Goal: Information Seeking & Learning: Learn about a topic

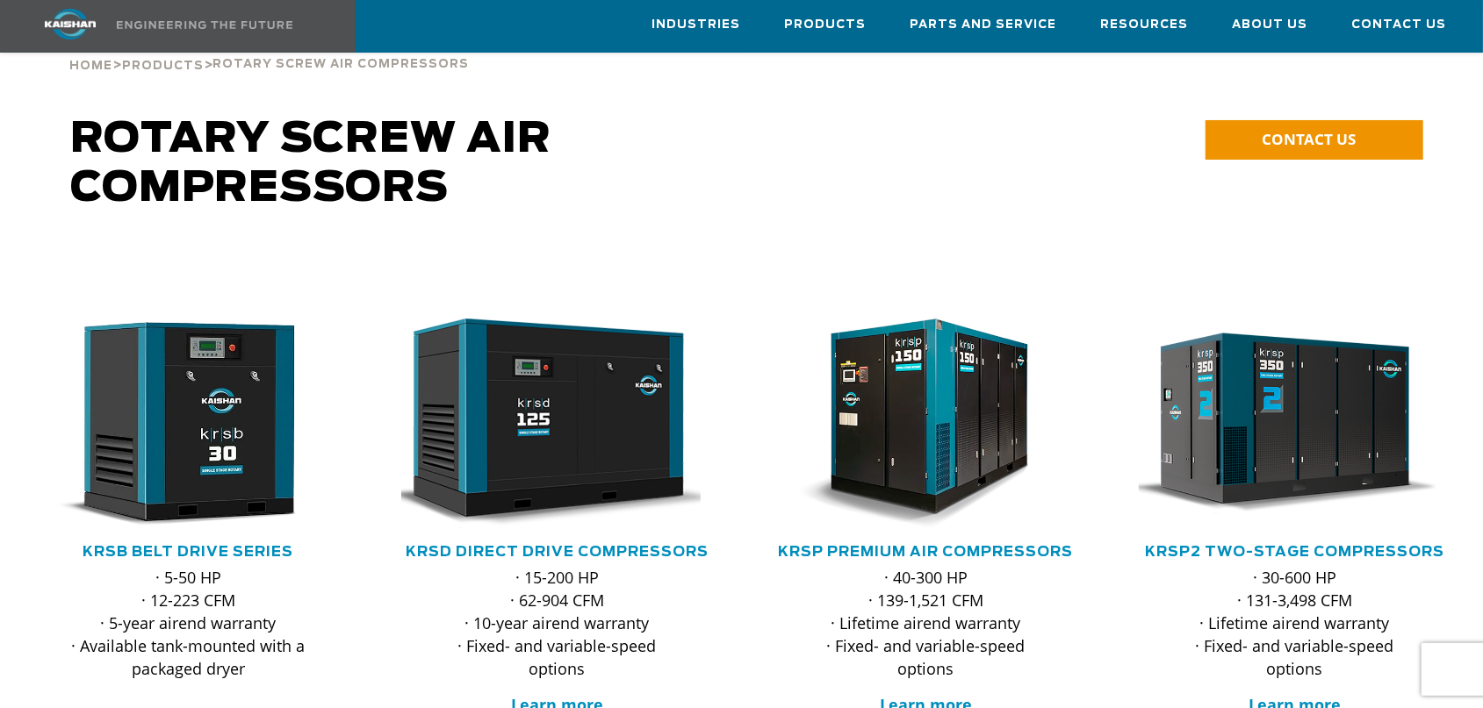
scroll to position [91, 0]
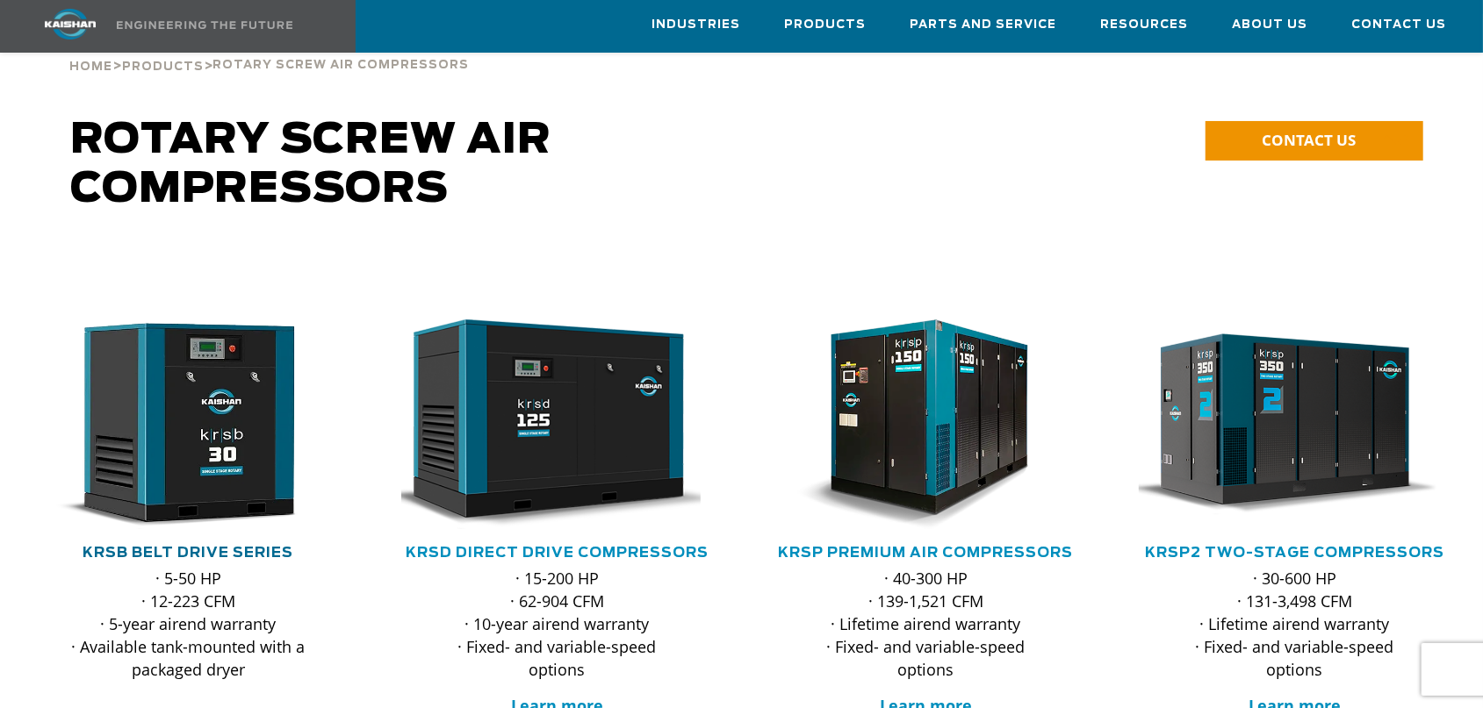
click at [212, 546] on link "KRSB Belt Drive Series" at bounding box center [188, 553] width 211 height 14
click at [236, 546] on link "KRSB Belt Drive Series" at bounding box center [188, 553] width 211 height 14
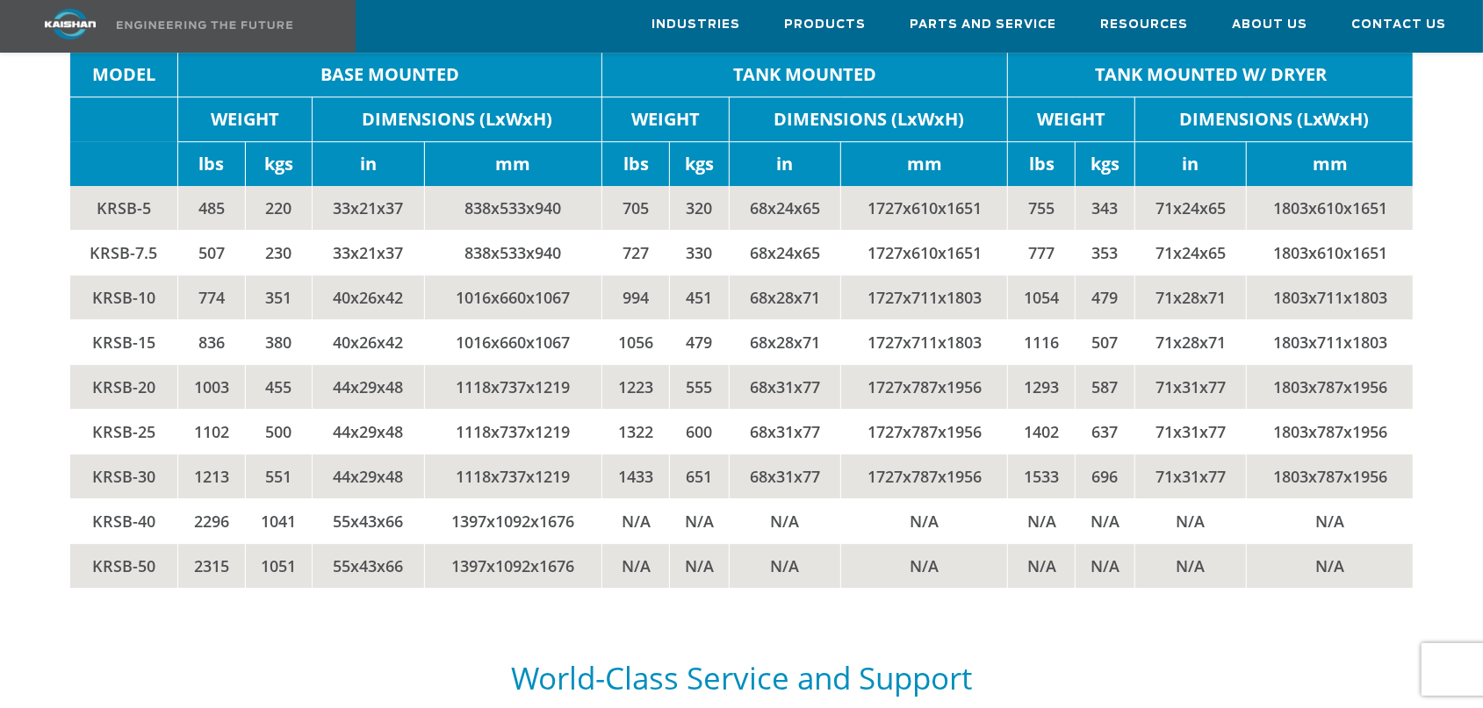
scroll to position [3560, 0]
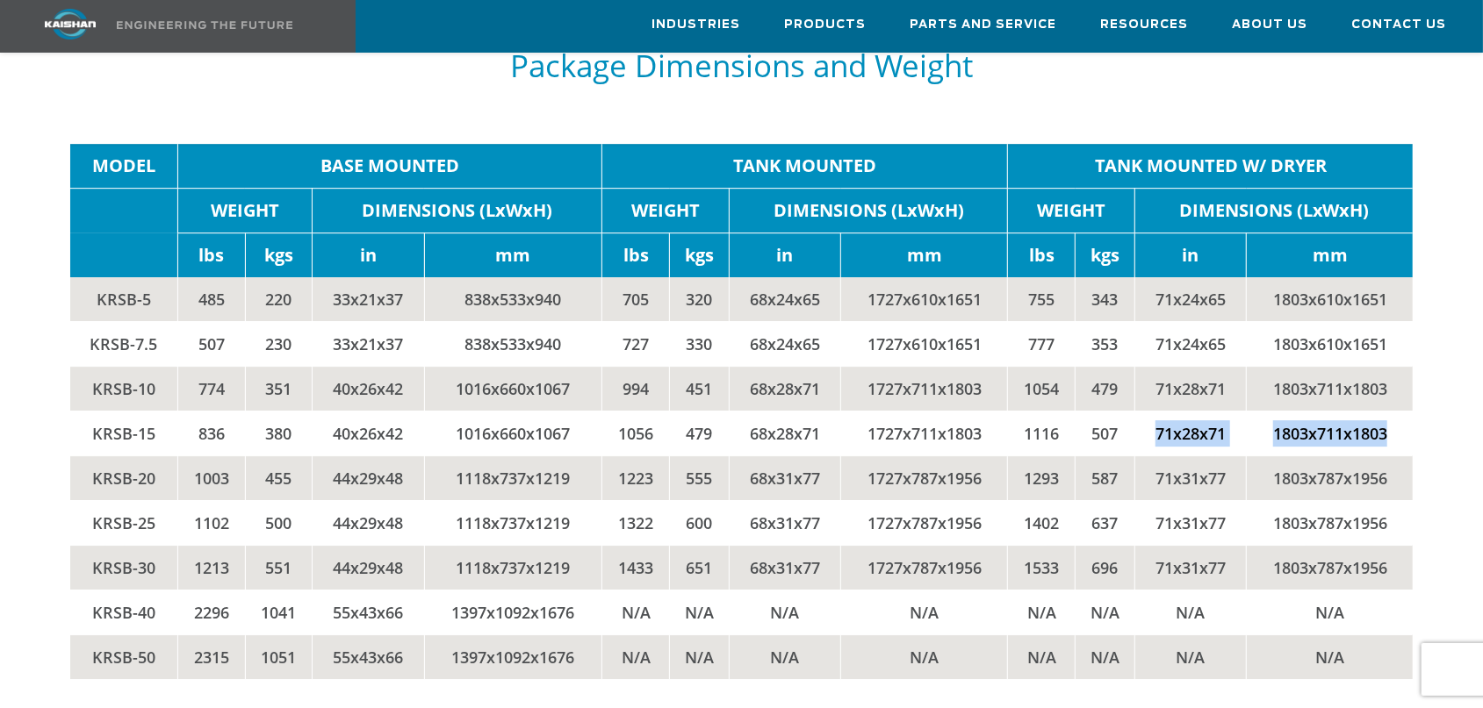
drag, startPoint x: 1157, startPoint y: 406, endPoint x: 1393, endPoint y: 396, distance: 236.4
click at [1393, 411] on tr "KRSB-15 836 380 40x26x42 1016x660x1067 1056 479 68x28x71 1727x711x1803 1116 507…" at bounding box center [741, 433] width 1343 height 45
click at [1159, 411] on td "71x28x71" at bounding box center [1190, 433] width 111 height 45
drag, startPoint x: 1145, startPoint y: 406, endPoint x: 1224, endPoint y: 399, distance: 79.3
click at [1224, 411] on td "71x28x71" at bounding box center [1190, 433] width 111 height 45
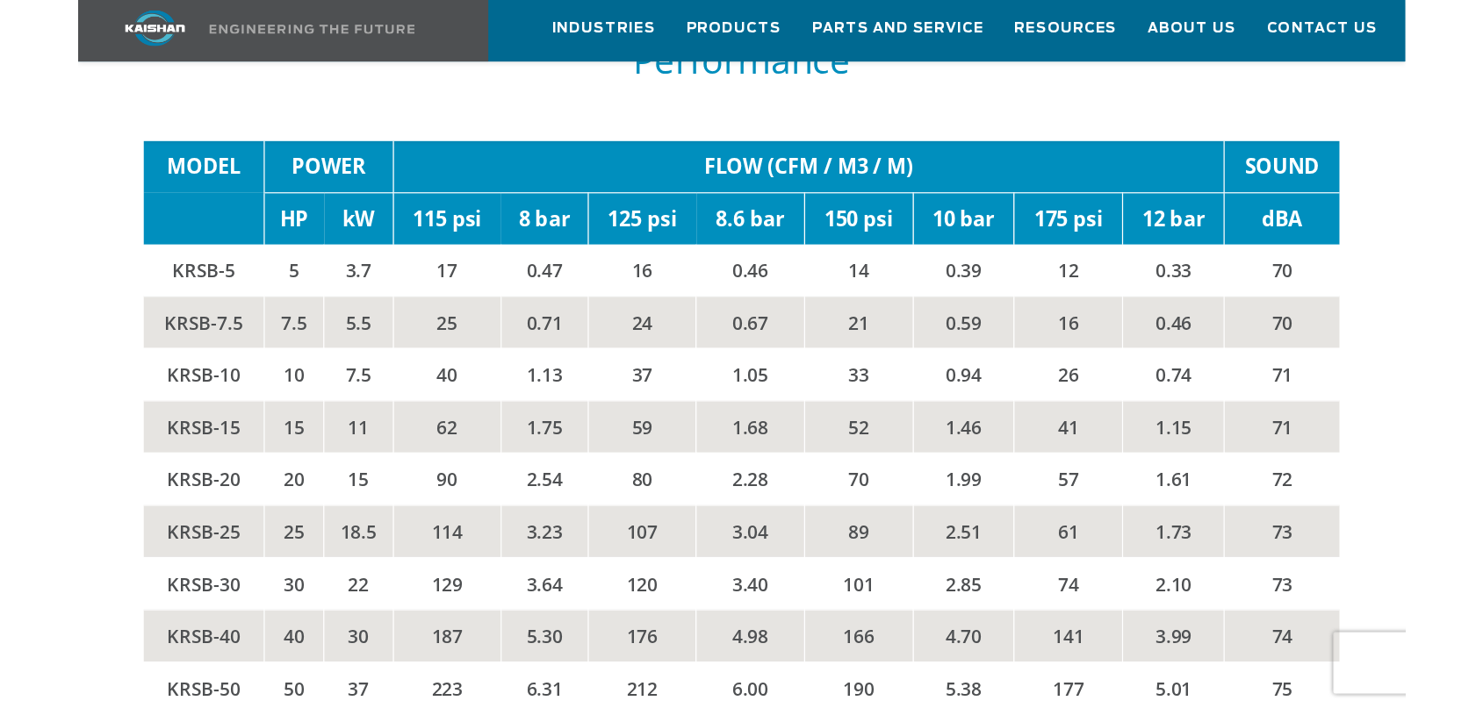
scroll to position [2921, 0]
